Goal: Information Seeking & Learning: Learn about a topic

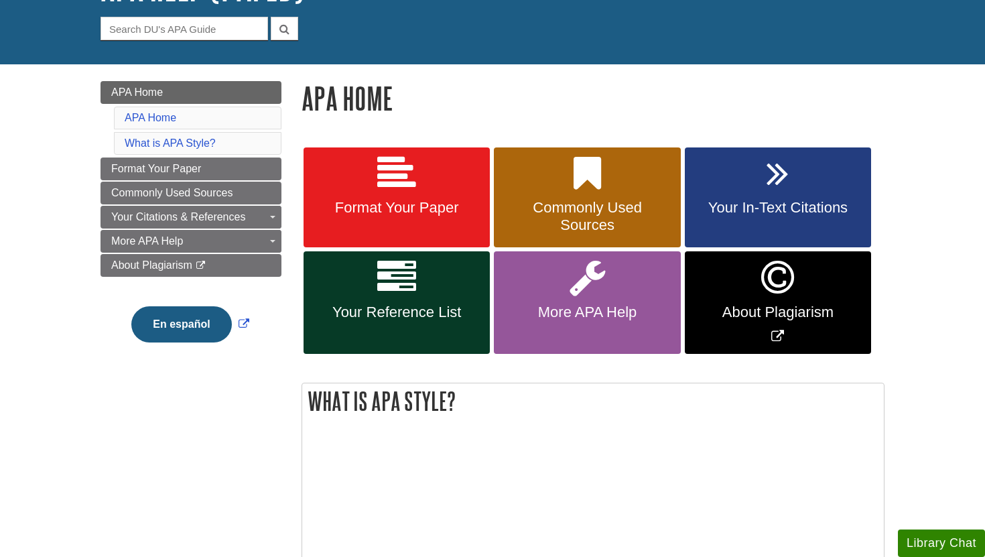
scroll to position [118, 0]
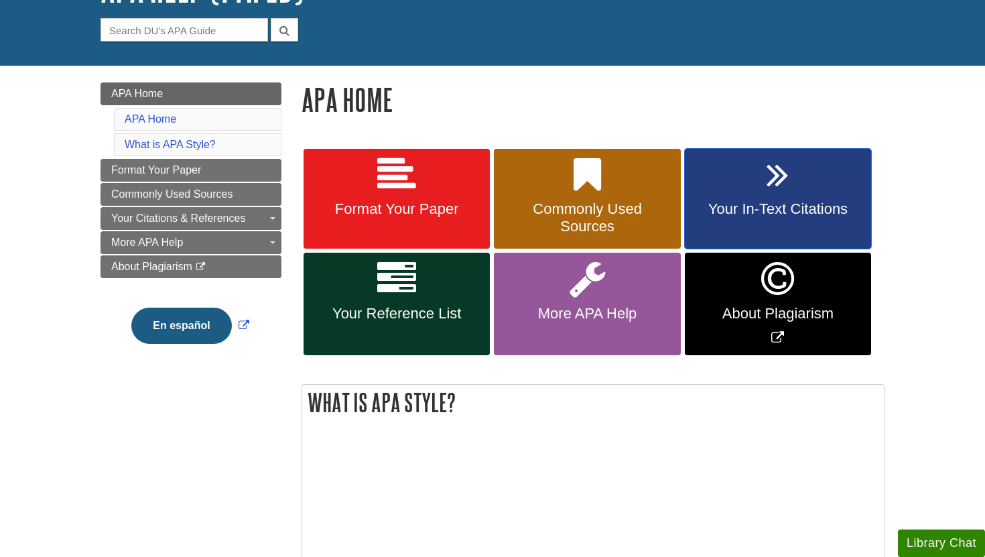
click at [788, 181] on icon at bounding box center [778, 174] width 22 height 39
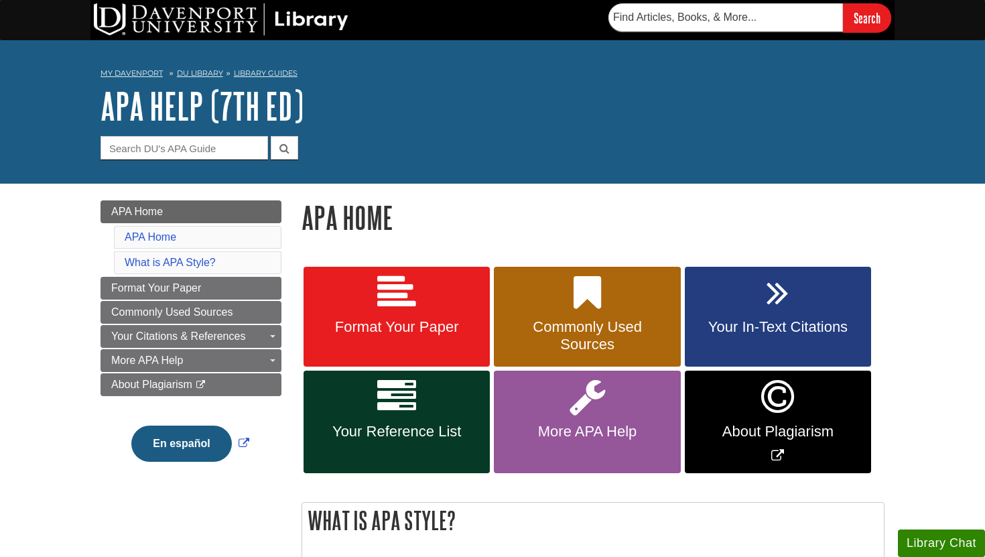
scroll to position [118, 0]
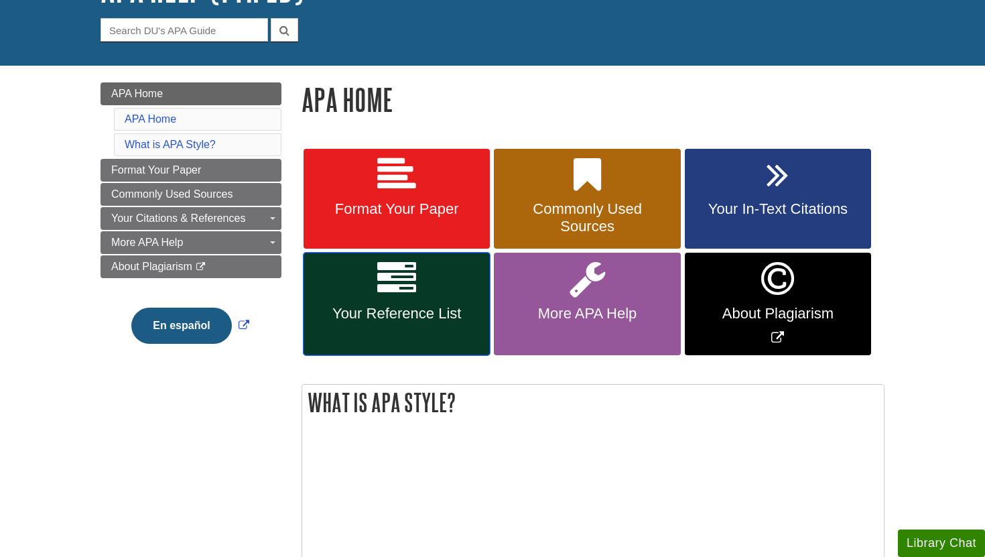
click at [425, 308] on span "Your Reference List" at bounding box center [397, 313] width 166 height 17
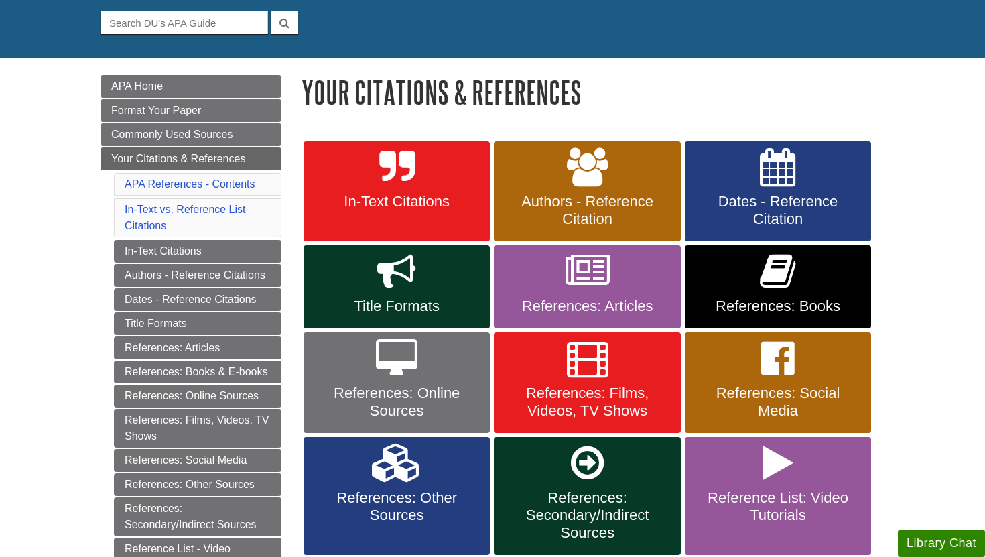
scroll to position [249, 0]
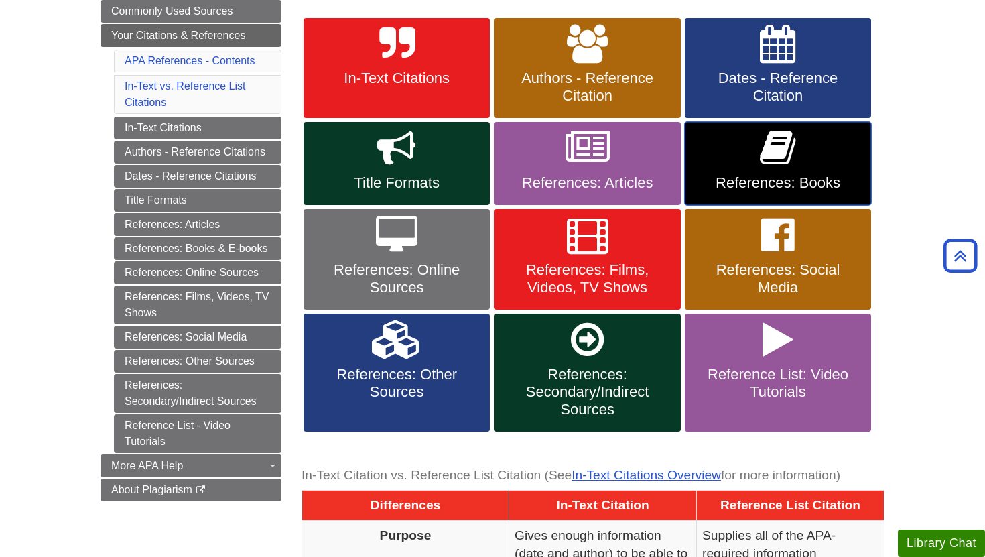
click at [789, 166] on icon at bounding box center [778, 148] width 36 height 39
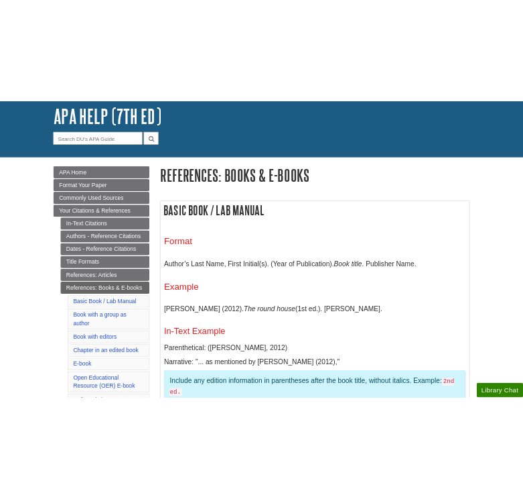
scroll to position [111, 0]
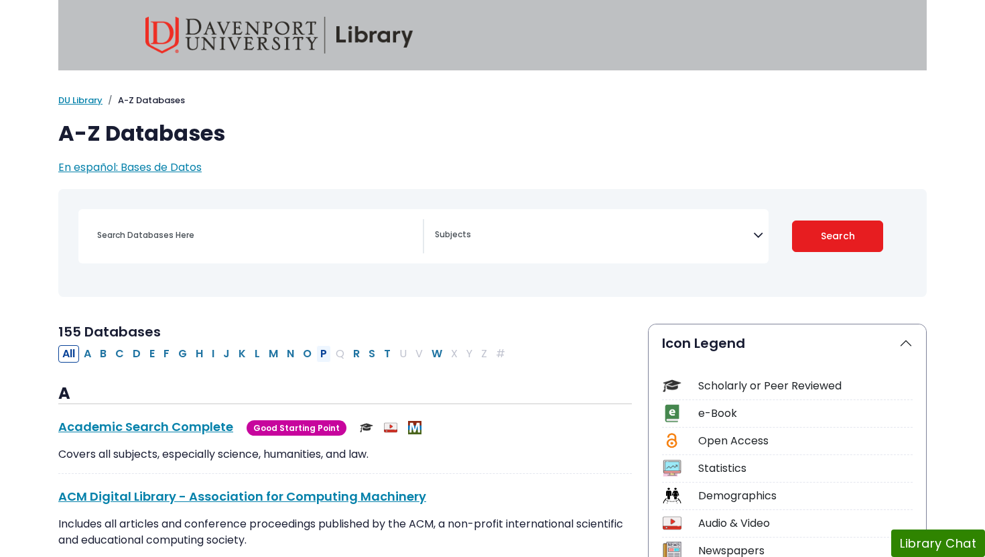
click at [324, 354] on button "P" at bounding box center [323, 353] width 15 height 17
select select "Database Subject Filter"
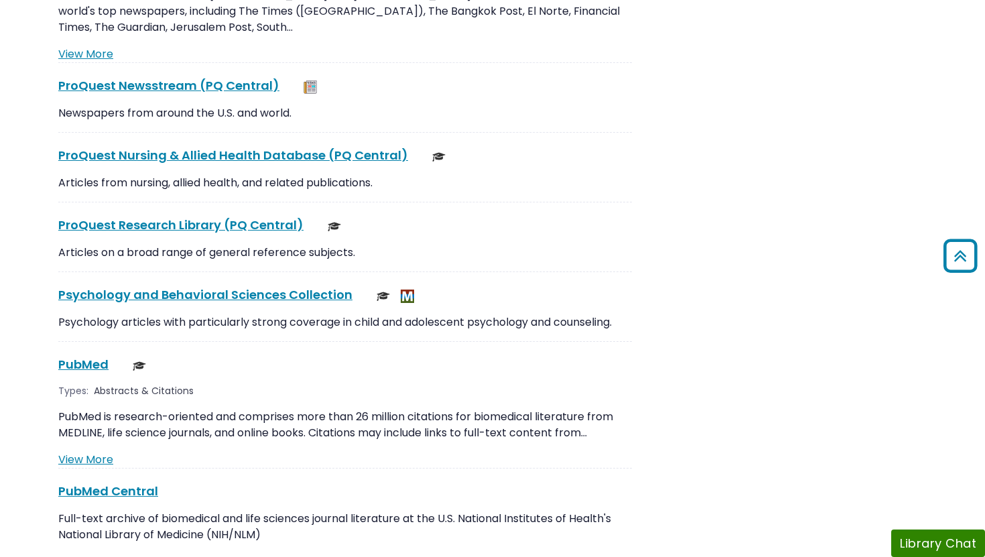
scroll to position [2204, 0]
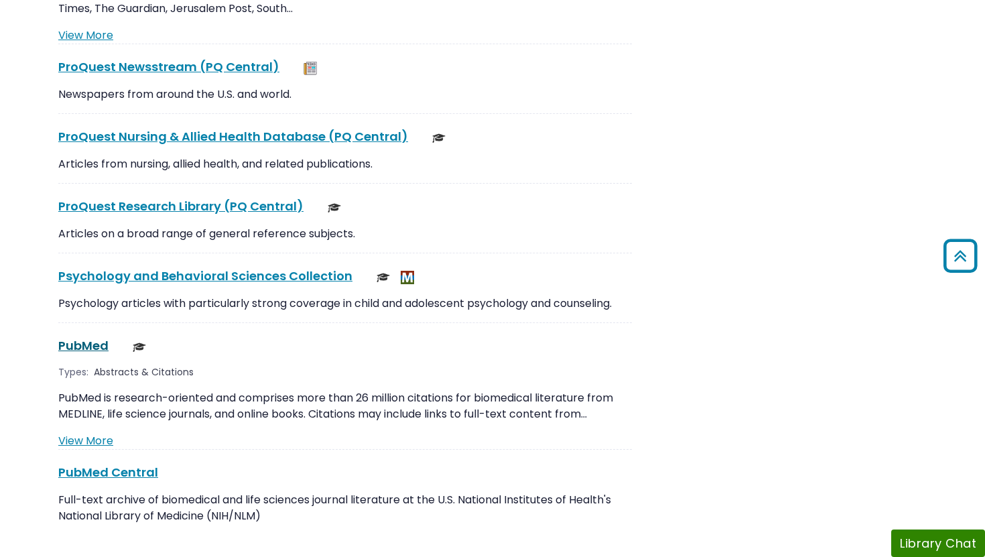
click at [88, 337] on link "PubMed This link opens in a new window" at bounding box center [83, 345] width 50 height 17
click at [86, 337] on link "PubMed This link opens in a new window" at bounding box center [83, 345] width 50 height 17
